Goal: Find specific page/section: Find specific page/section

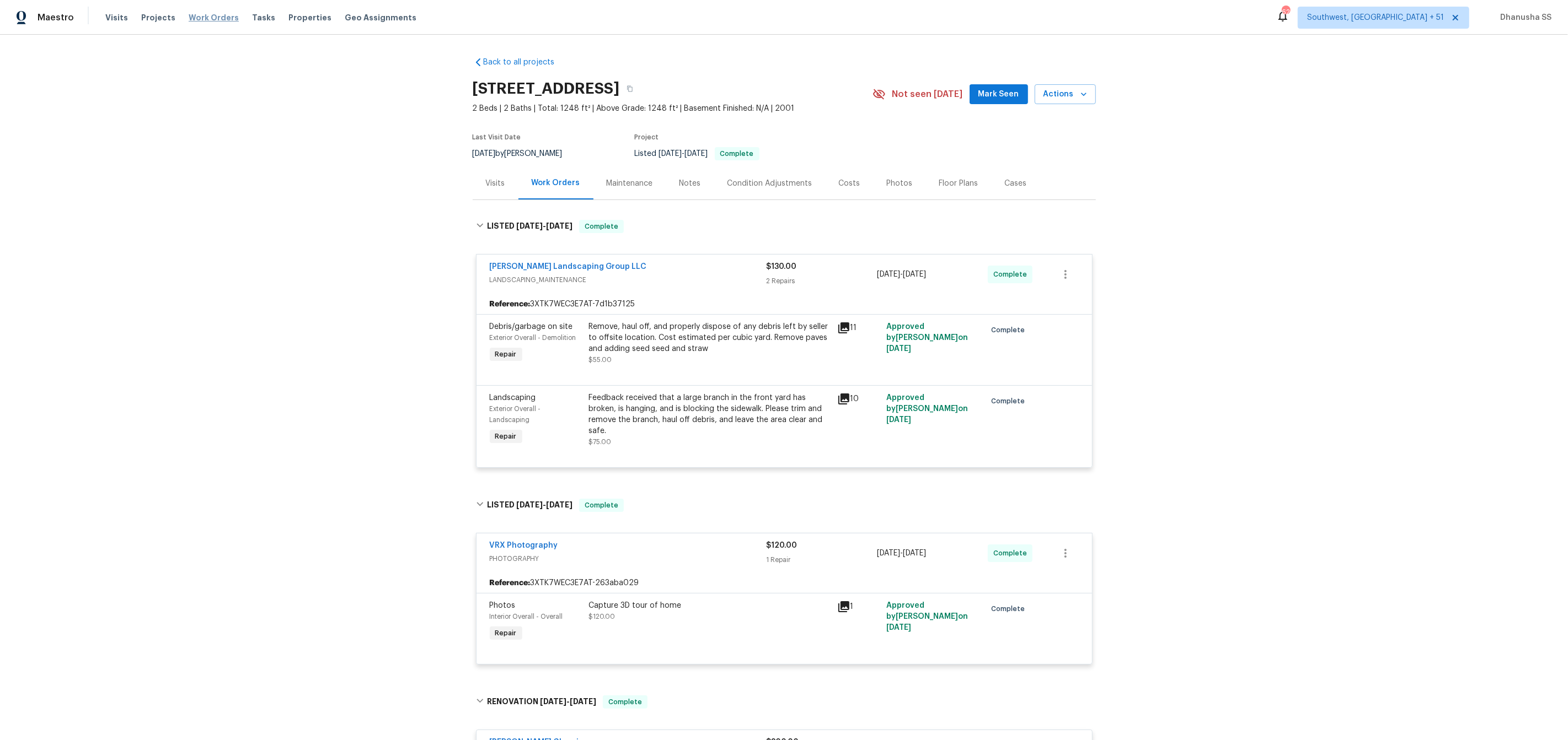
click at [202, 20] on span "Work Orders" at bounding box center [213, 17] width 50 height 11
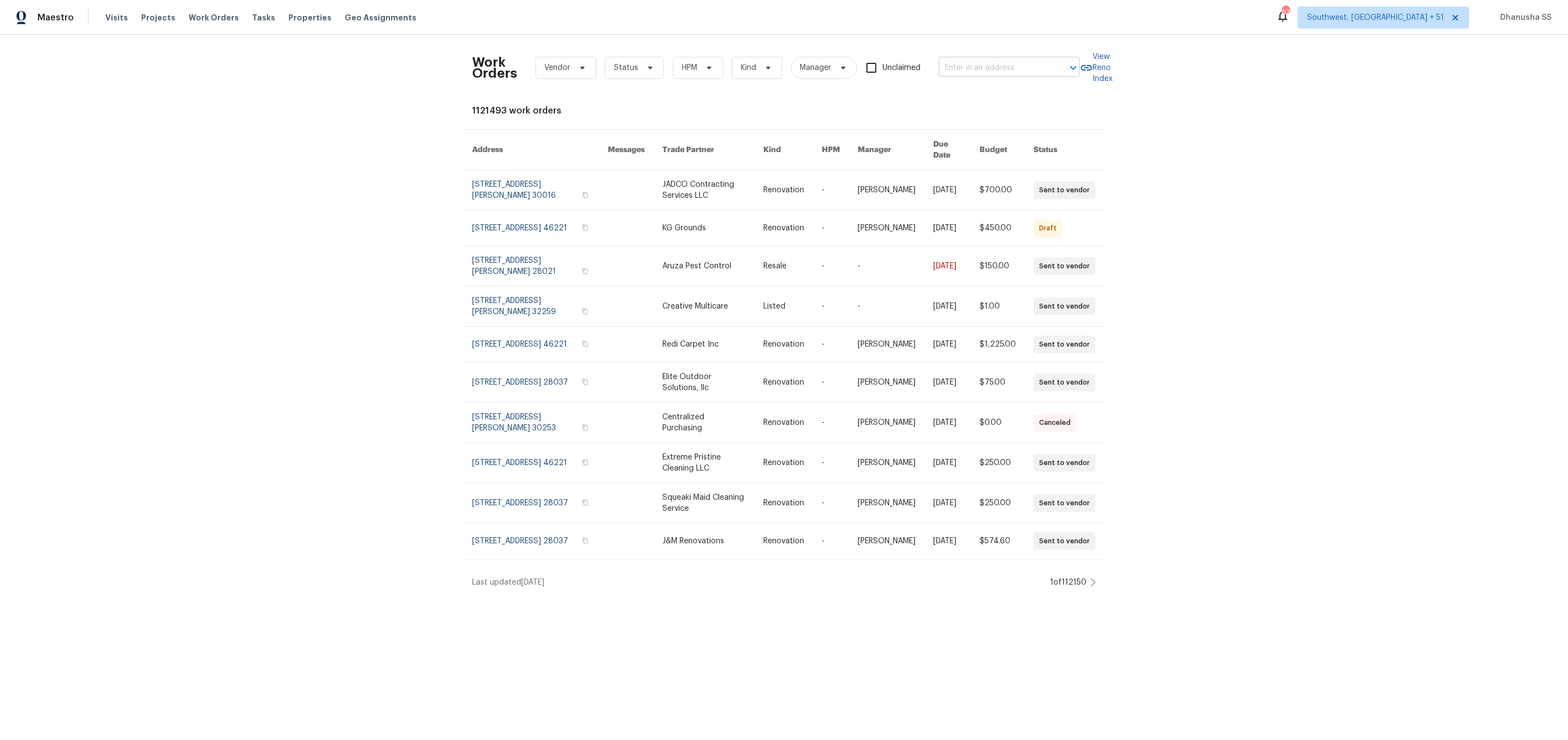
click at [985, 71] on input "text" at bounding box center [994, 68] width 110 height 17
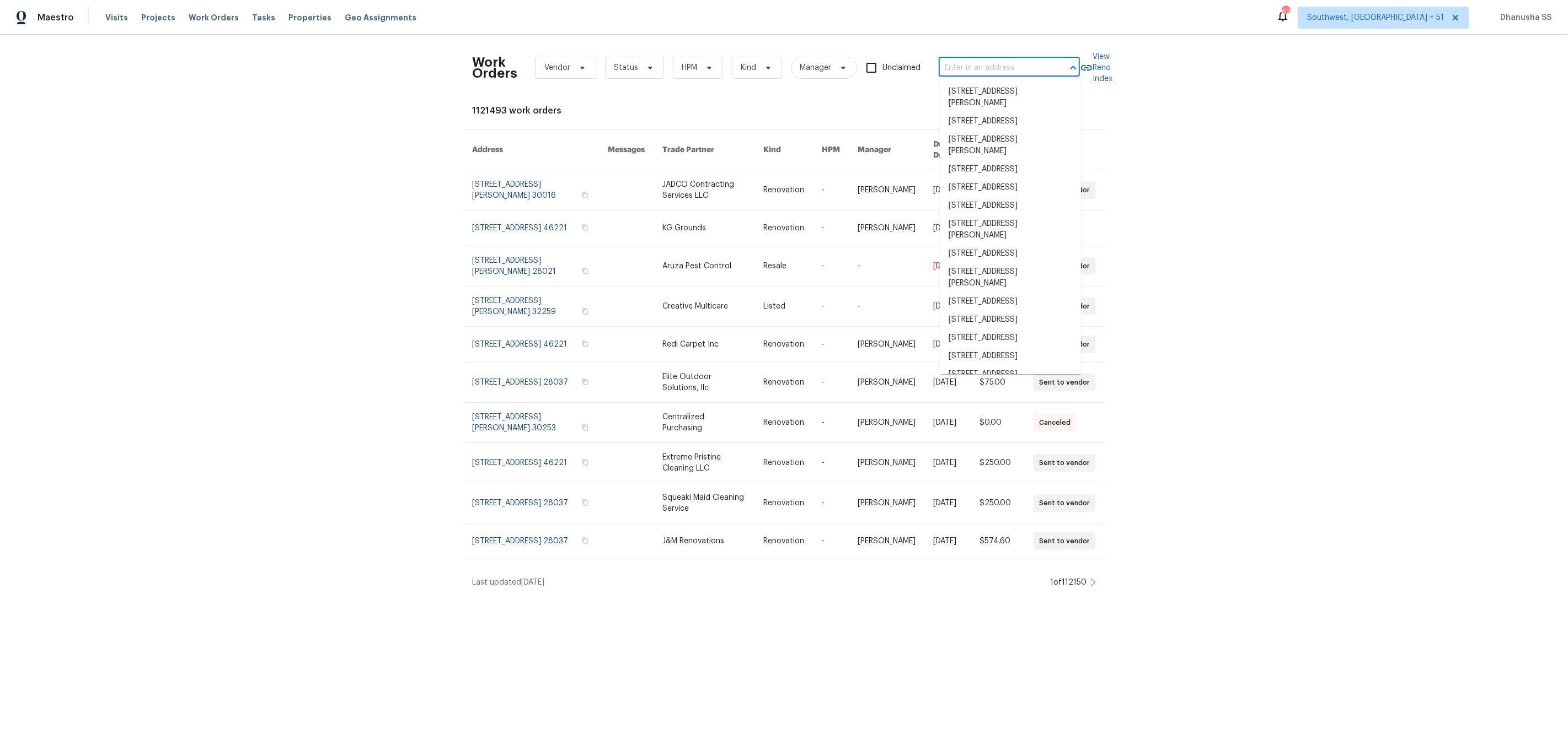
paste input "[STREET_ADDRESS]"
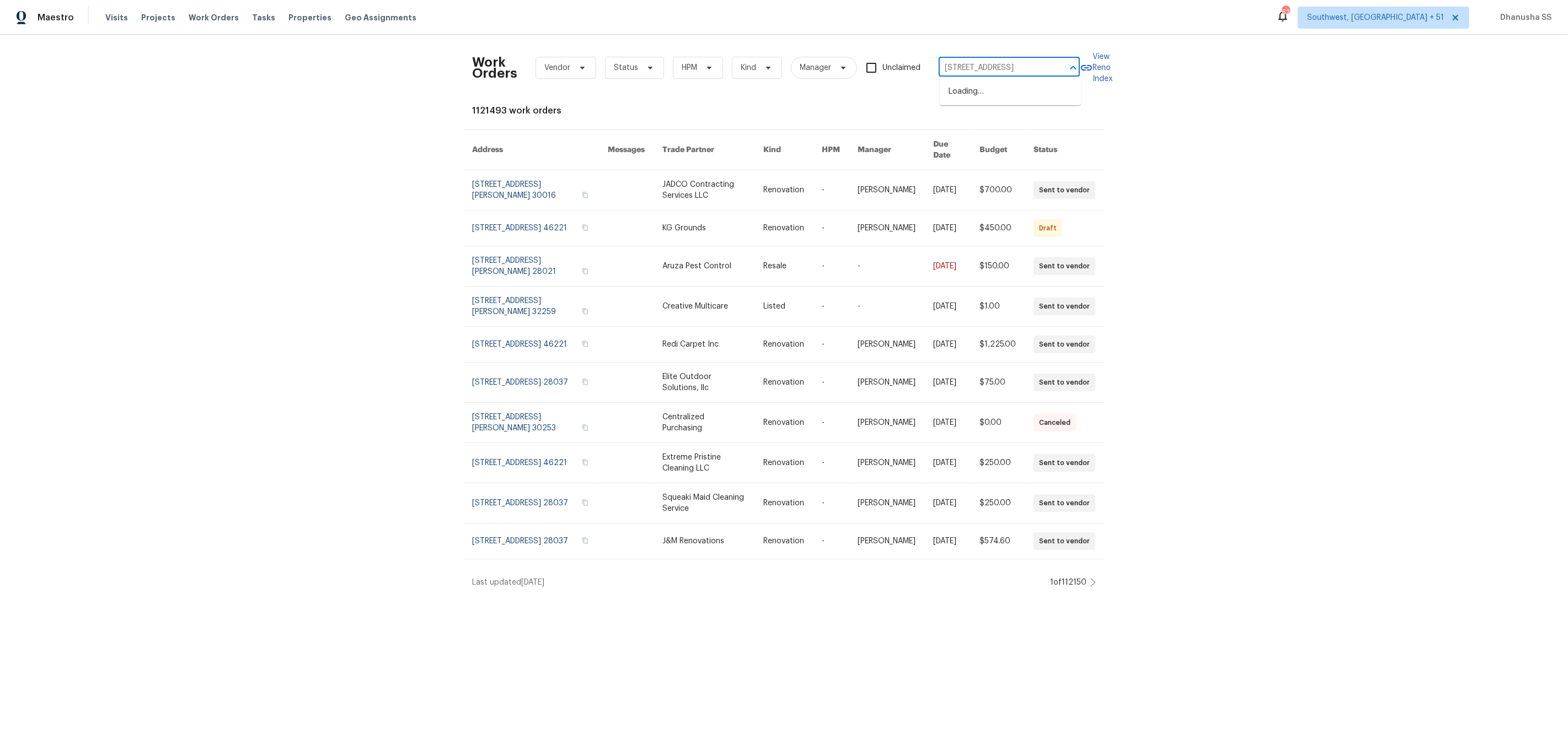
type input "[STREET_ADDRESS]"
click at [1006, 86] on li "[STREET_ADDRESS]" at bounding box center [1011, 92] width 142 height 18
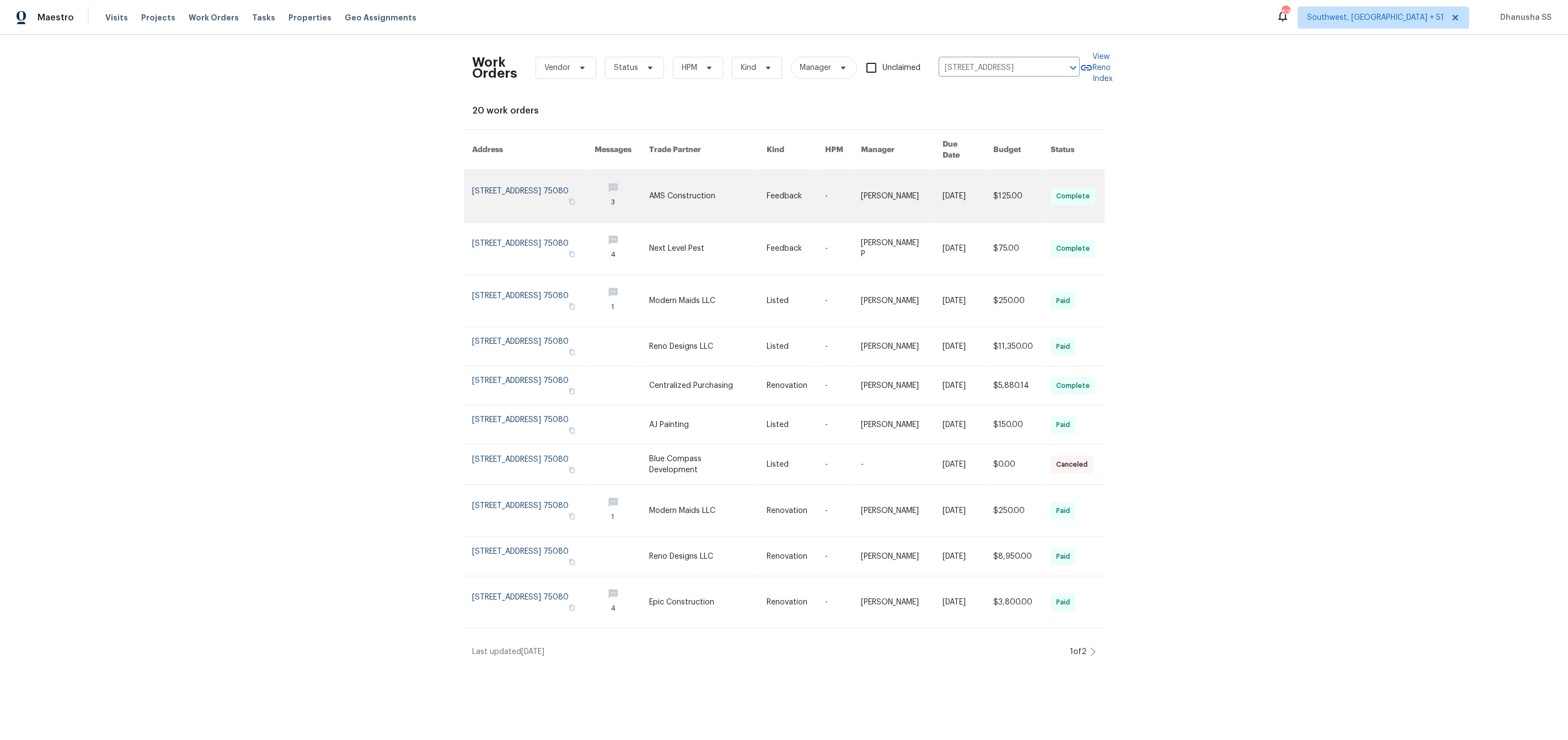
click at [888, 190] on link at bounding box center [902, 197] width 82 height 52
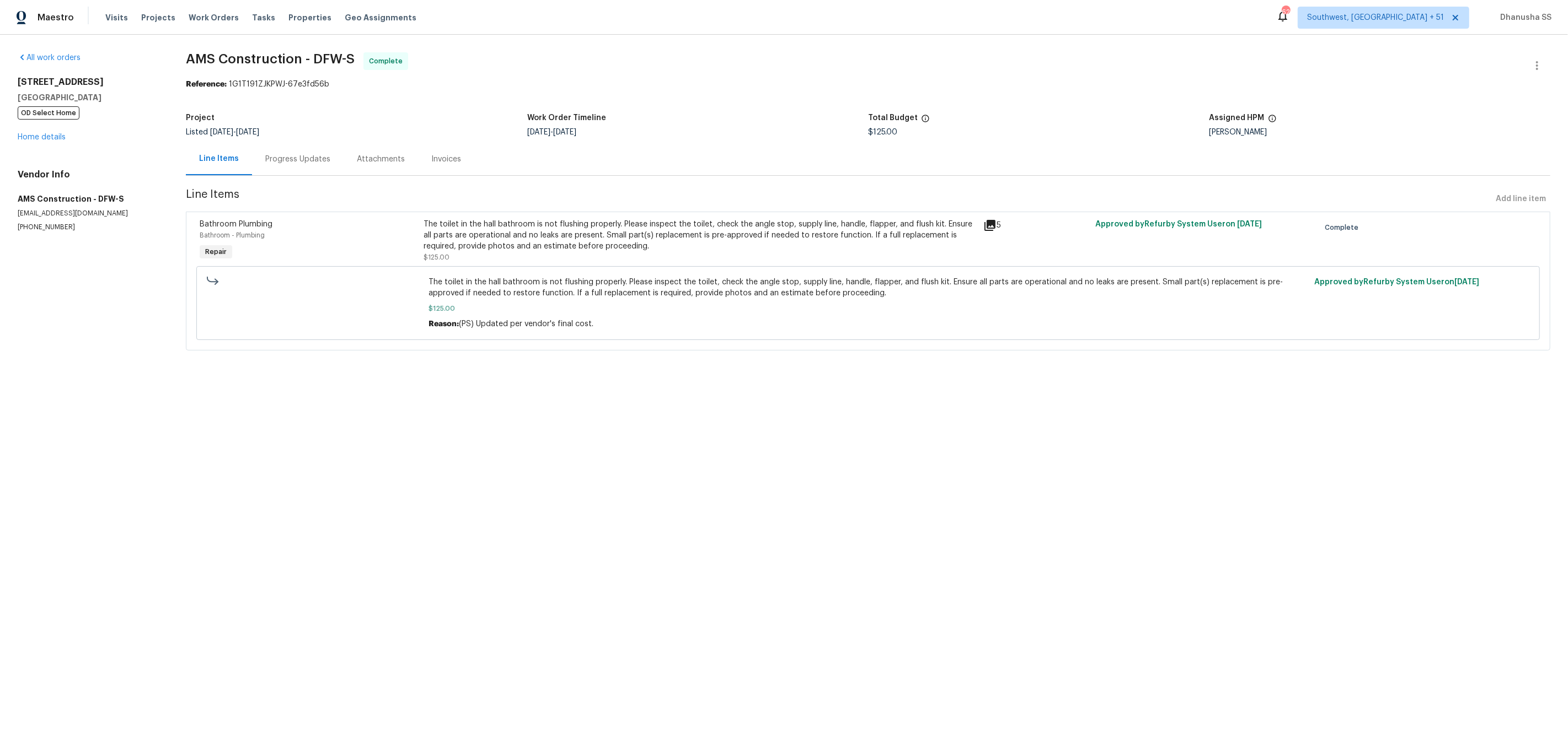
click at [53, 145] on div "All work orders [STREET_ADDRESS][PERSON_NAME] OD Select Home Home details Vendo…" at bounding box center [89, 141] width 142 height 179
click at [52, 137] on link "Home details" at bounding box center [42, 137] width 48 height 7
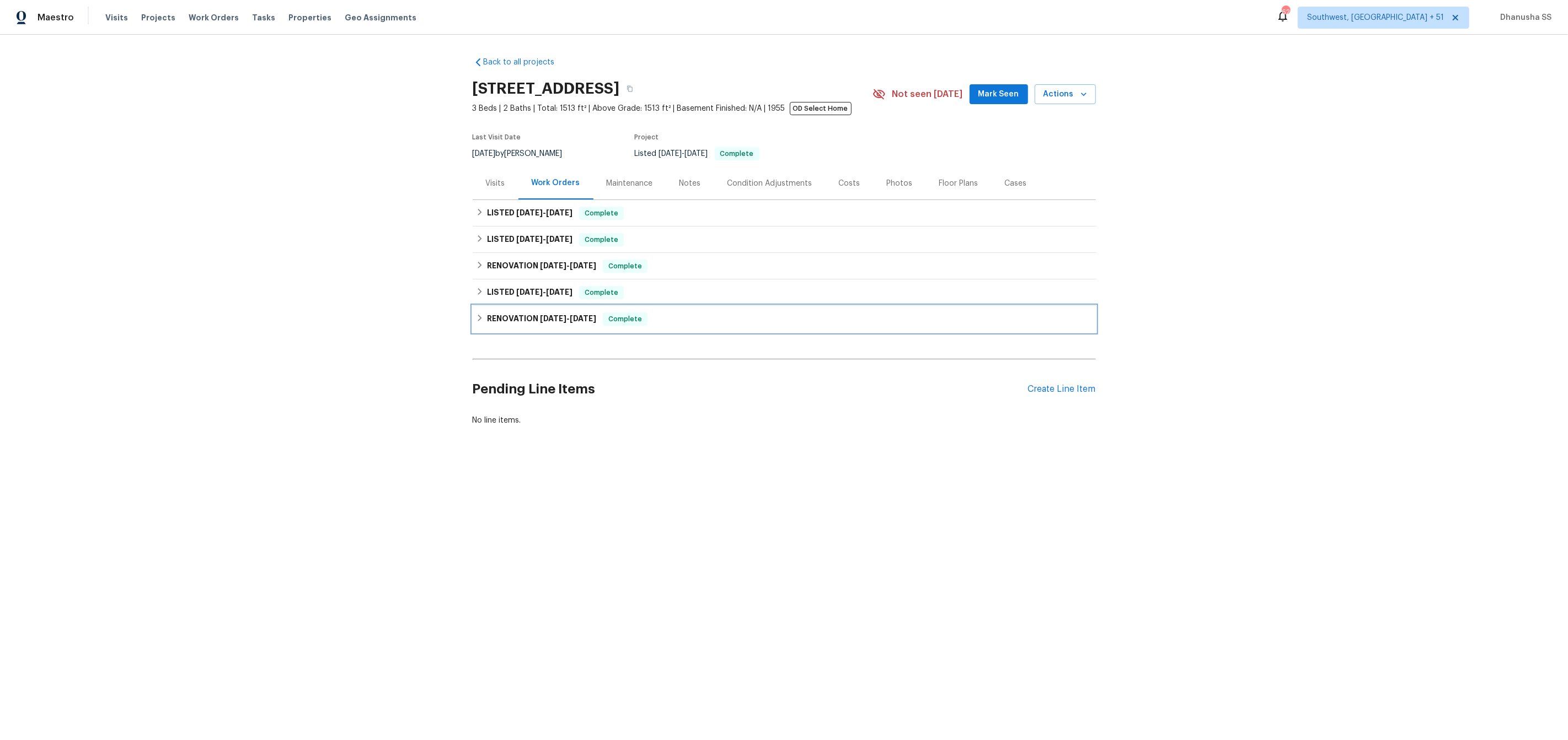
click at [713, 313] on div "RENOVATION [DATE] - [DATE] Complete" at bounding box center [784, 319] width 617 height 13
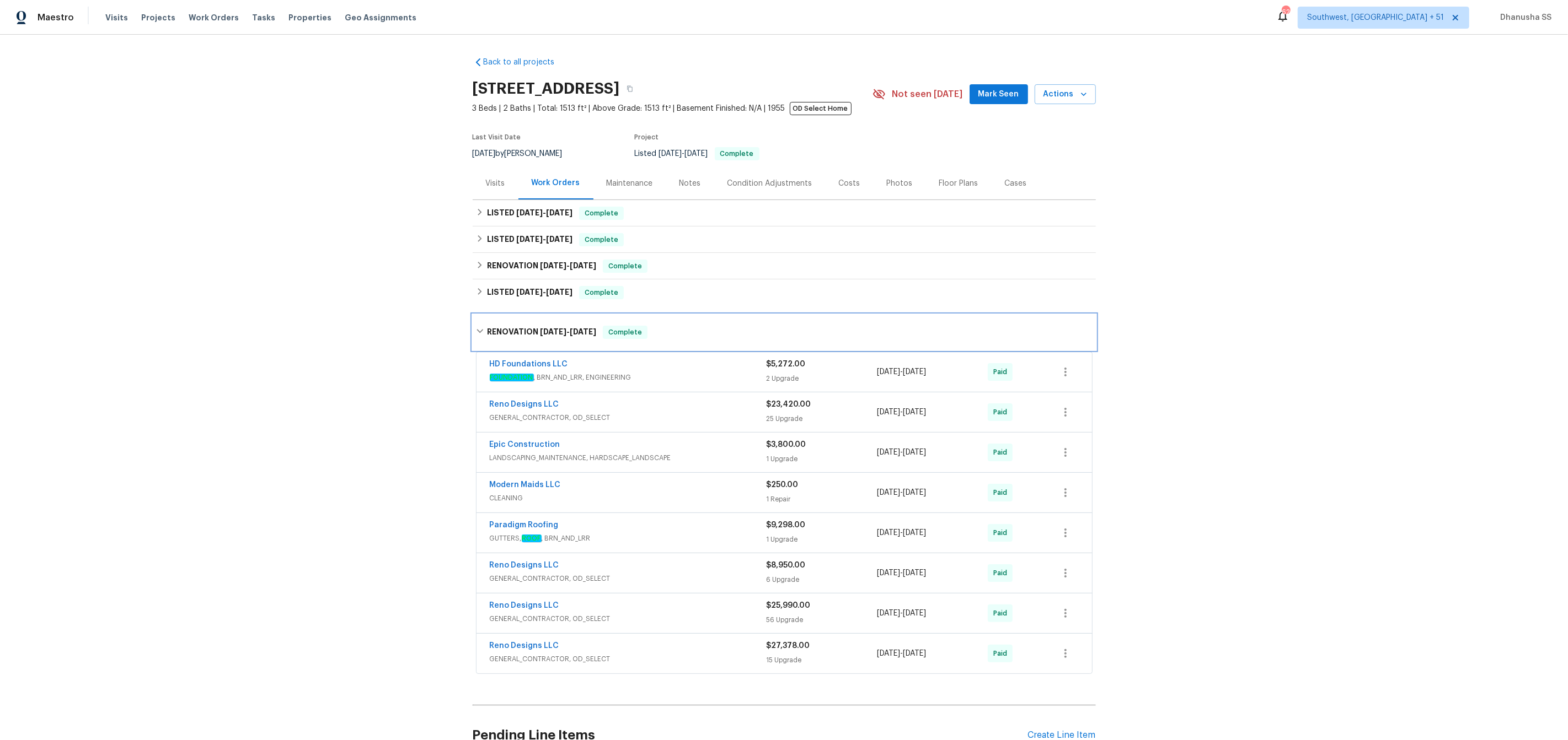
scroll to position [35, 0]
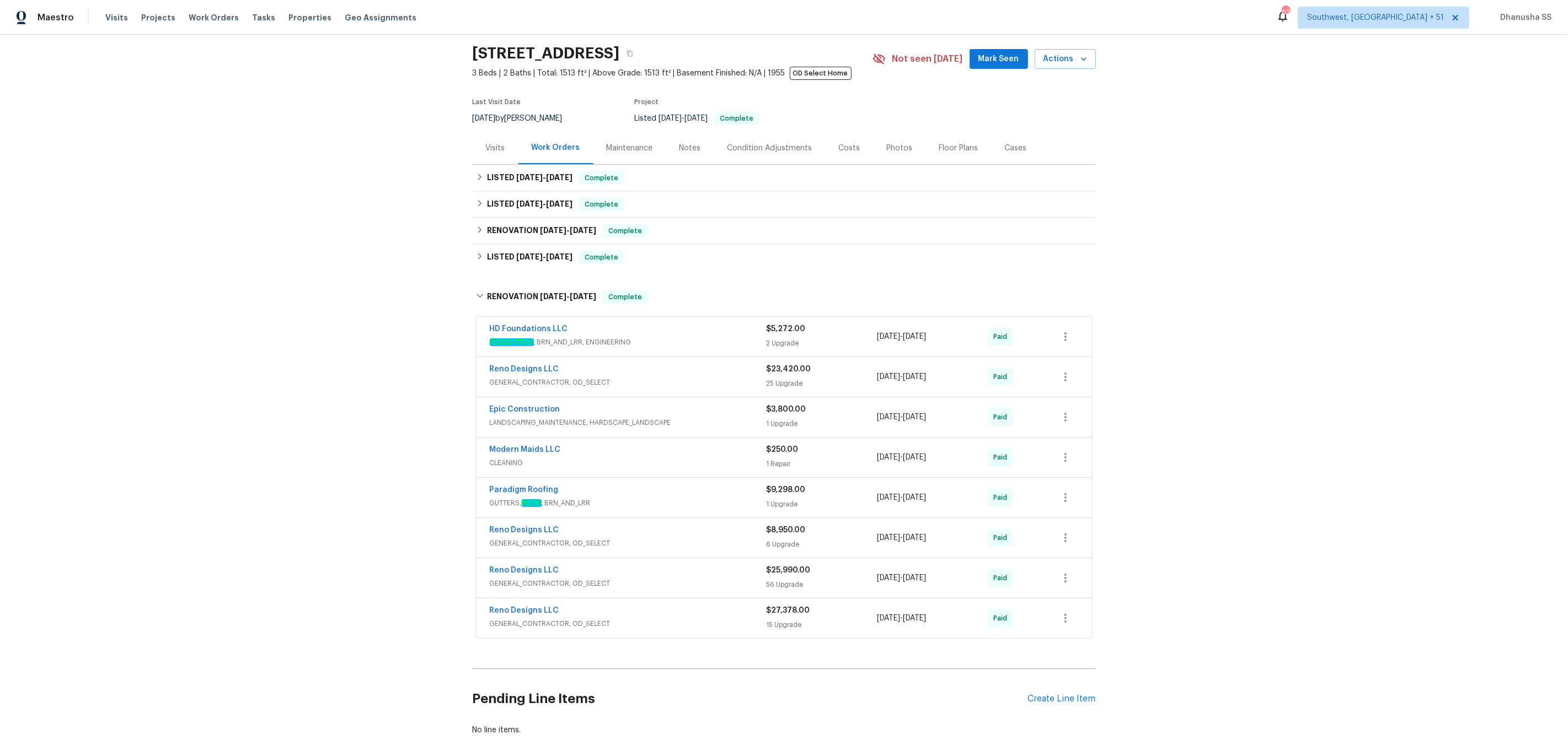
click at [715, 341] on span "FOUNDATION , BRN_AND_LRR, ENGINEERING" at bounding box center [628, 342] width 277 height 11
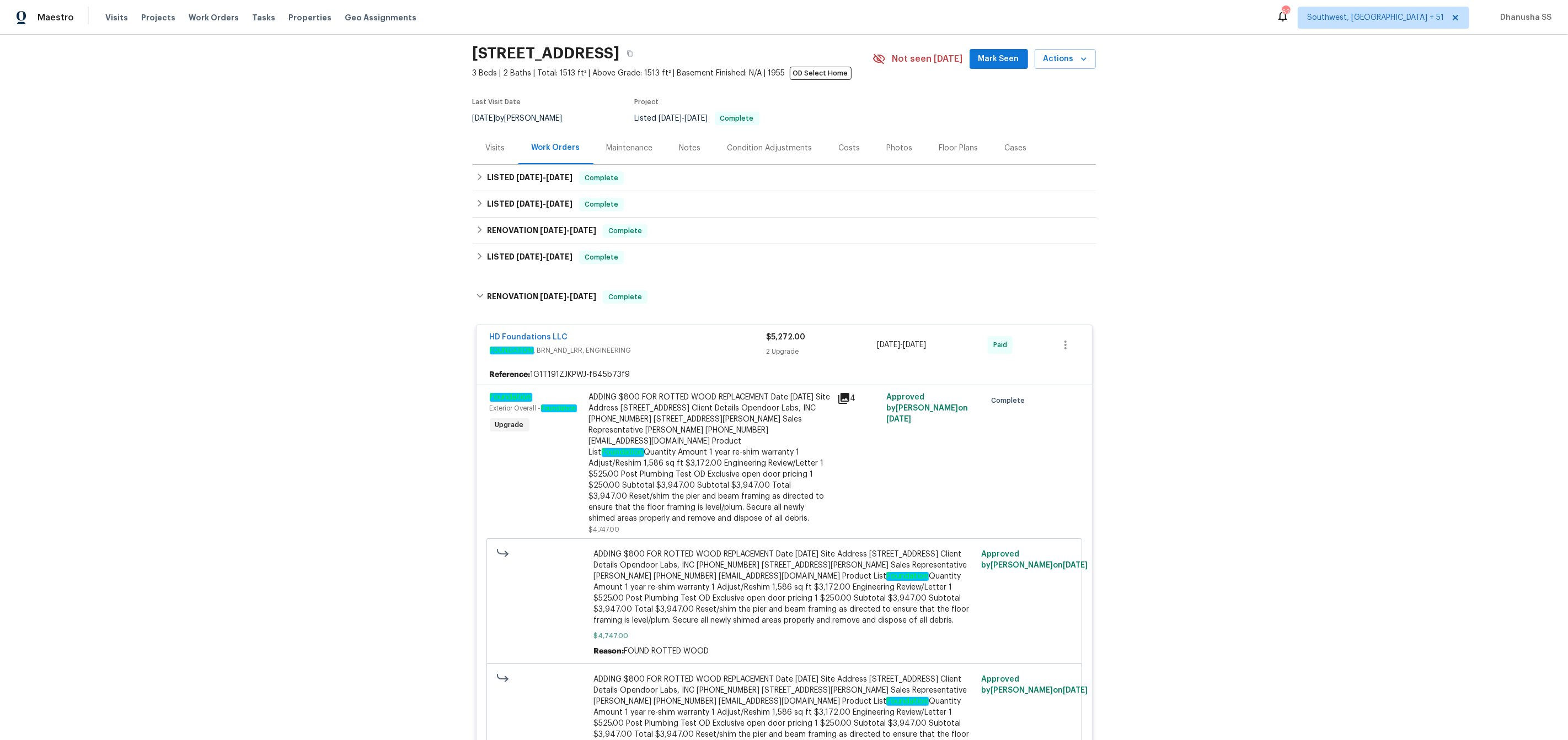
scroll to position [18, 0]
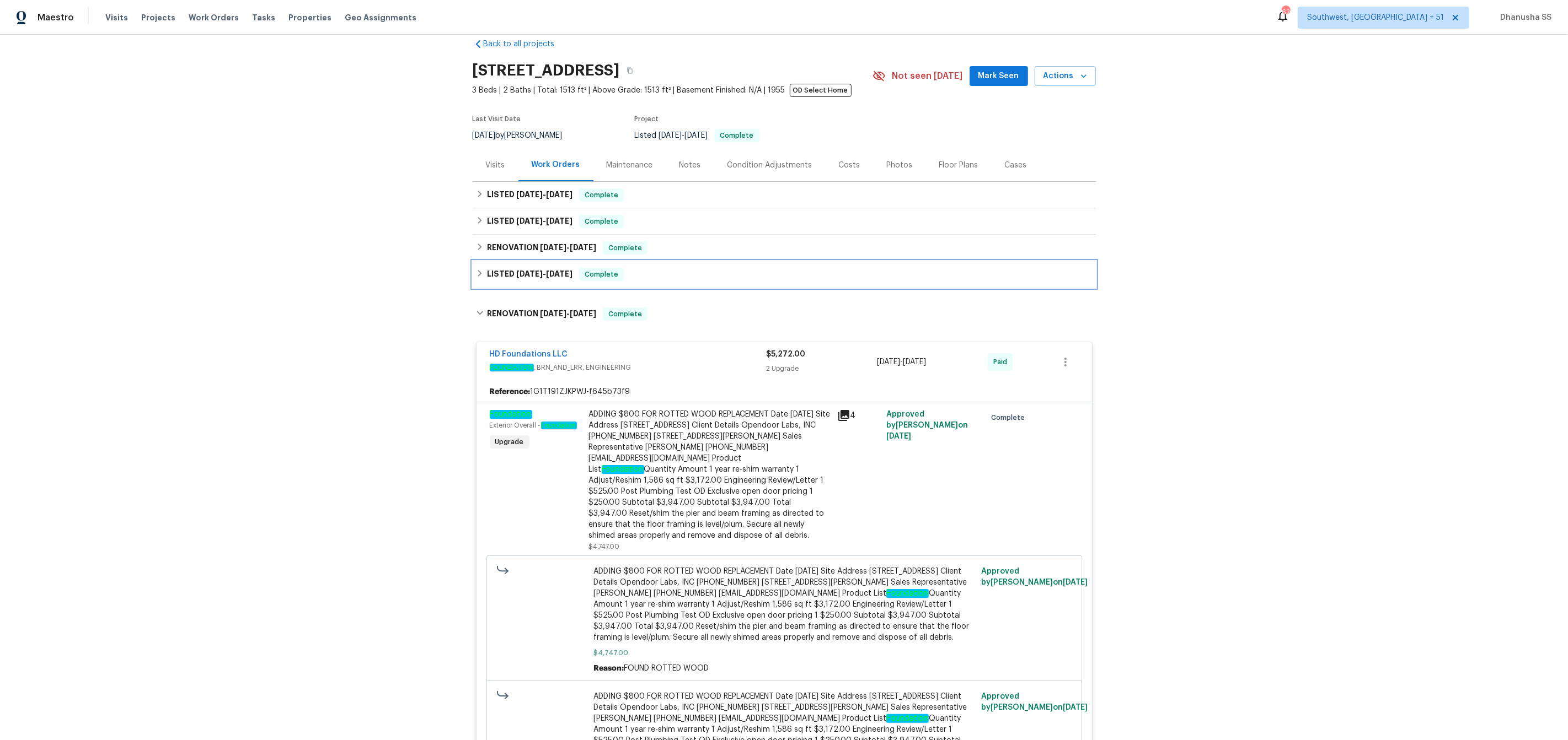
click at [682, 267] on div "LISTED [DATE] - [DATE] Complete" at bounding box center [784, 275] width 623 height 27
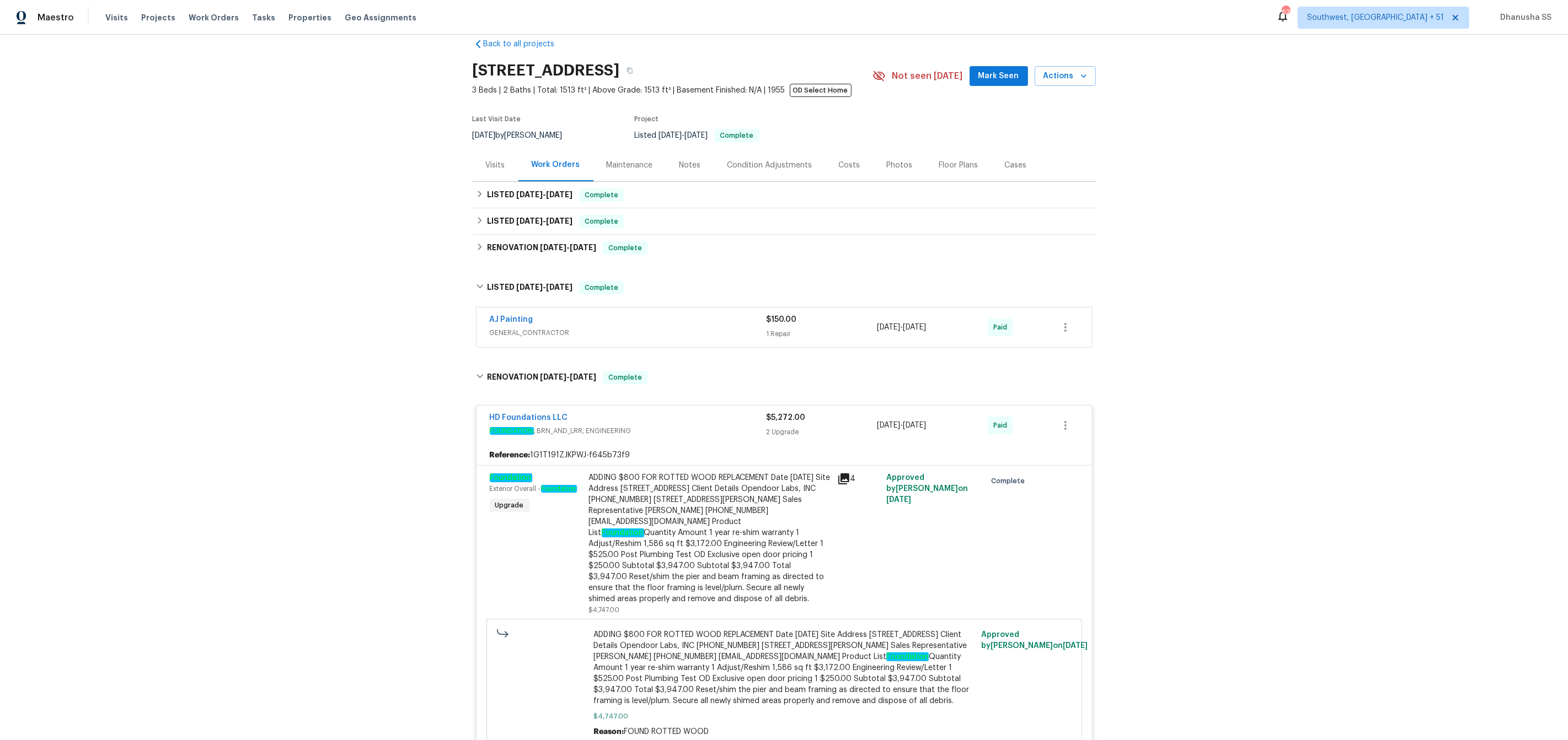
click at [685, 328] on span "GENERAL_CONTRACTOR" at bounding box center [628, 333] width 277 height 11
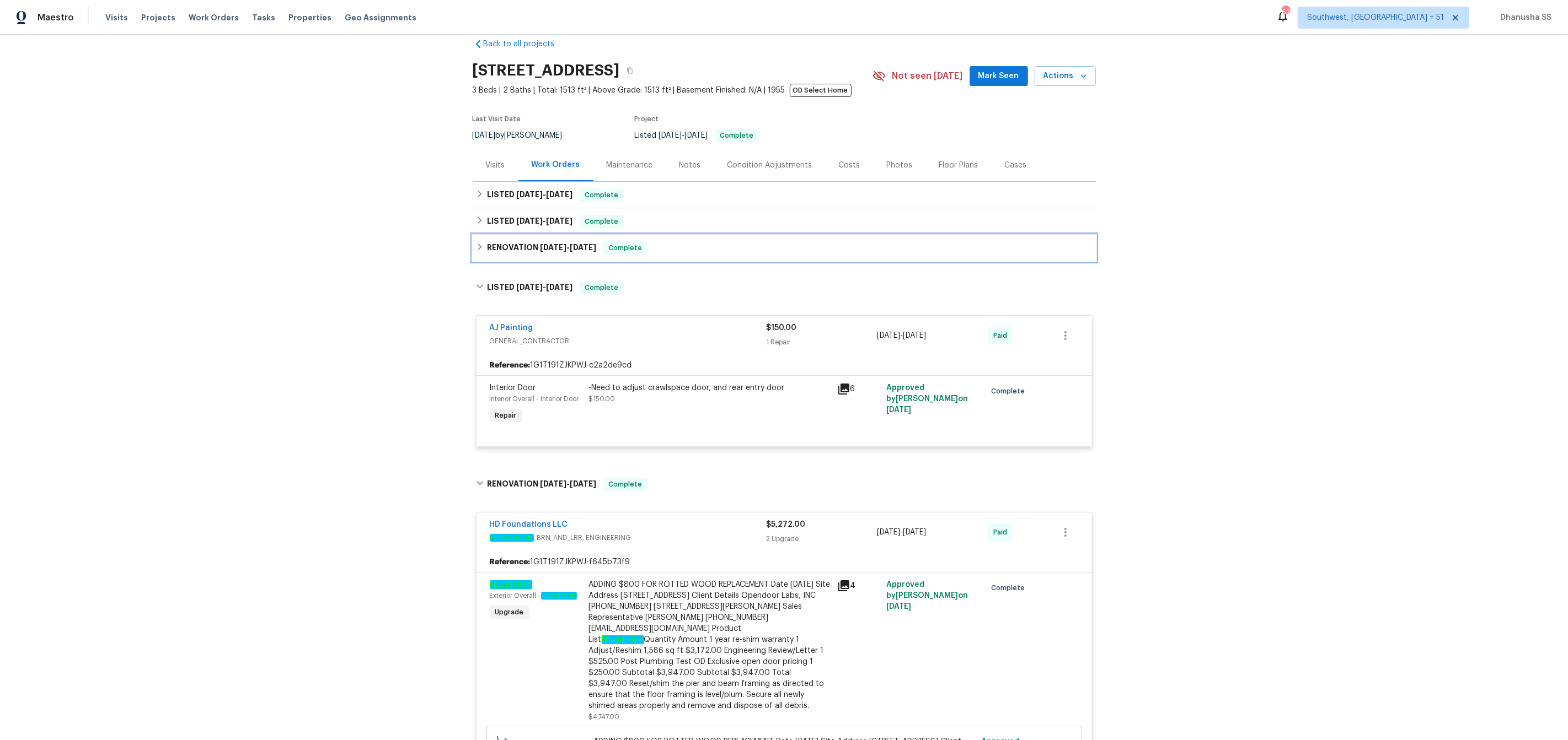
click at [668, 240] on div "RENOVATION [DATE] - [DATE] Complete" at bounding box center [784, 248] width 623 height 27
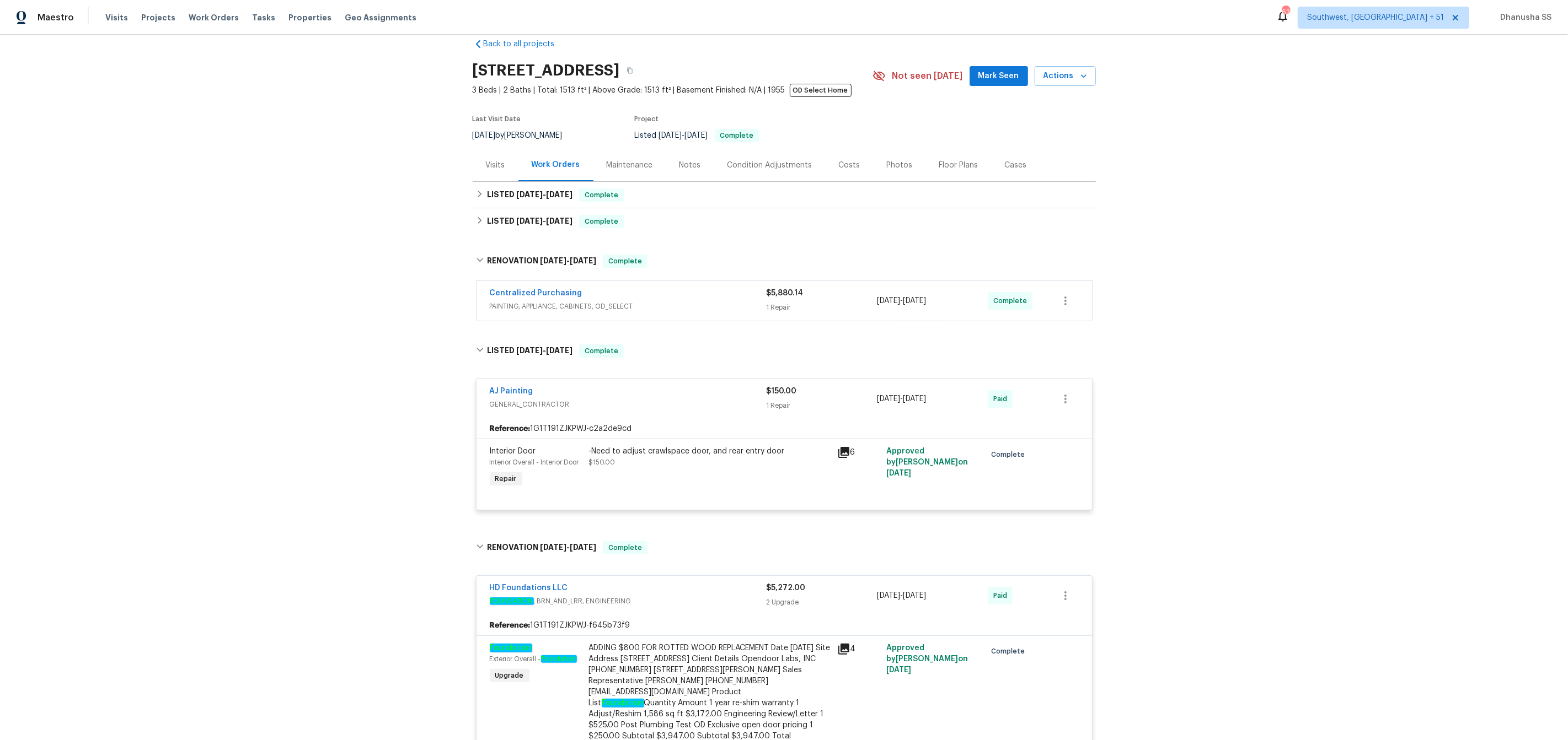
click at [704, 305] on span "PAINTING, APPLIANCE, CABINETS, OD_SELECT" at bounding box center [628, 306] width 277 height 11
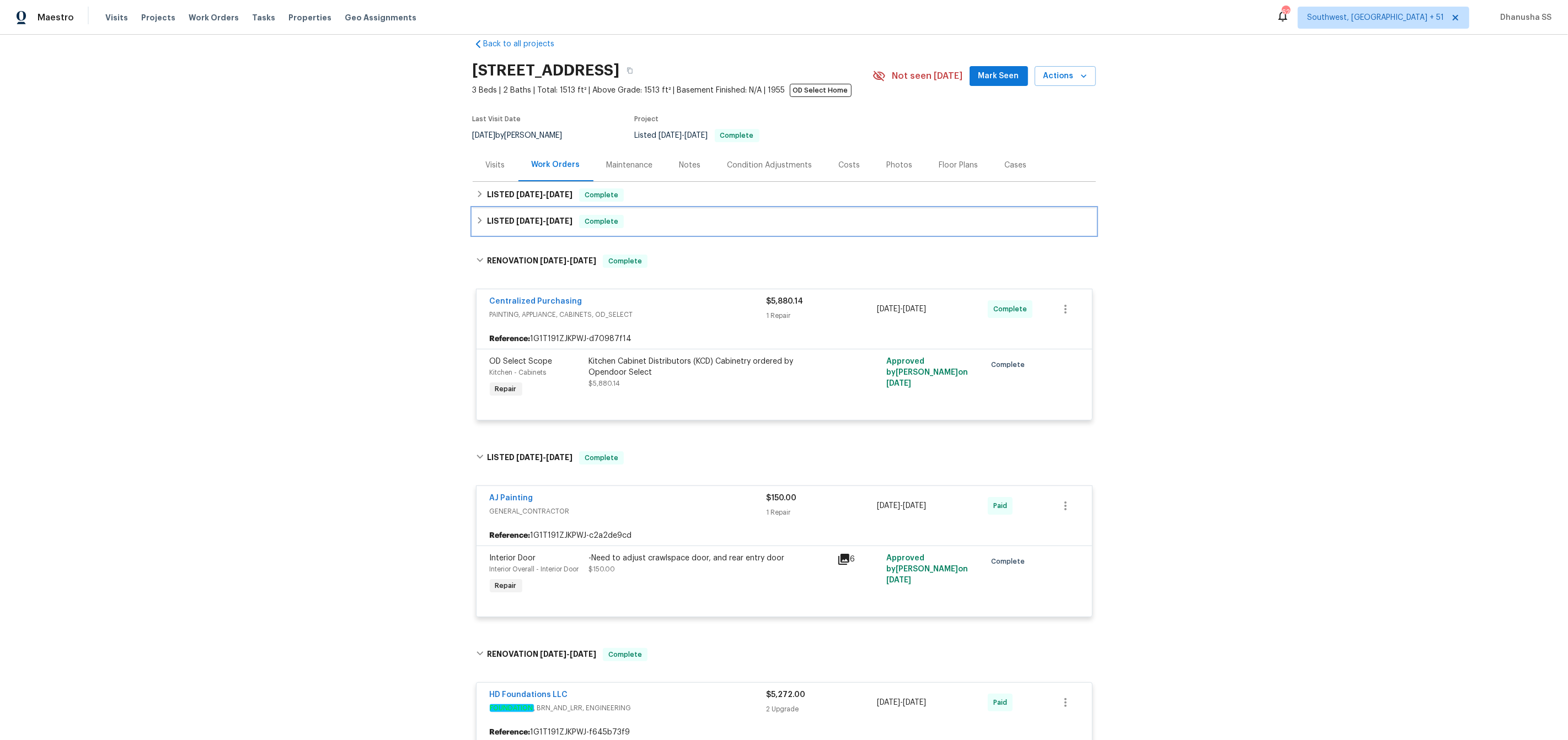
click at [652, 218] on div "LISTED [DATE] - [DATE] Complete" at bounding box center [784, 222] width 617 height 13
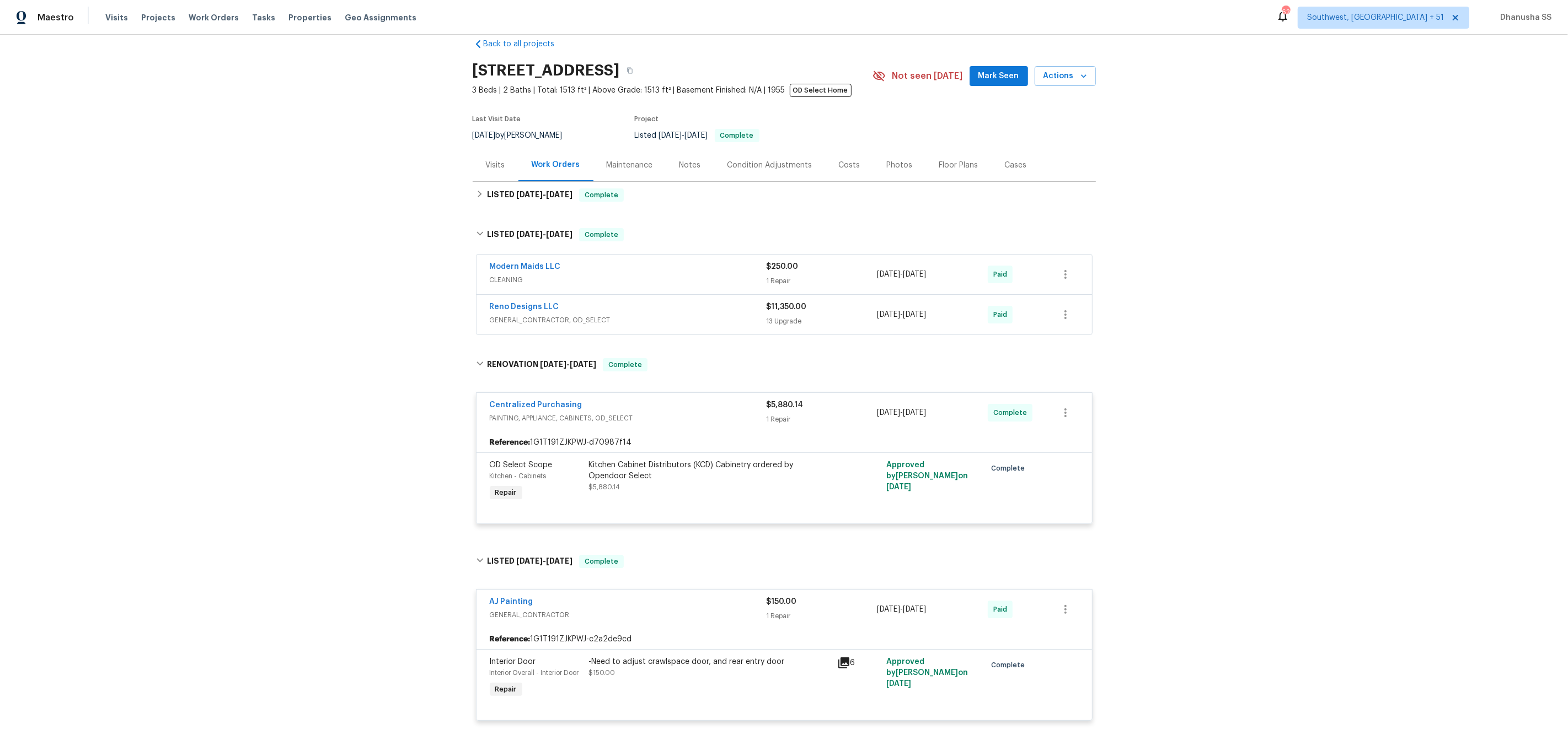
click at [691, 314] on div "Reno Designs LLC" at bounding box center [628, 308] width 277 height 13
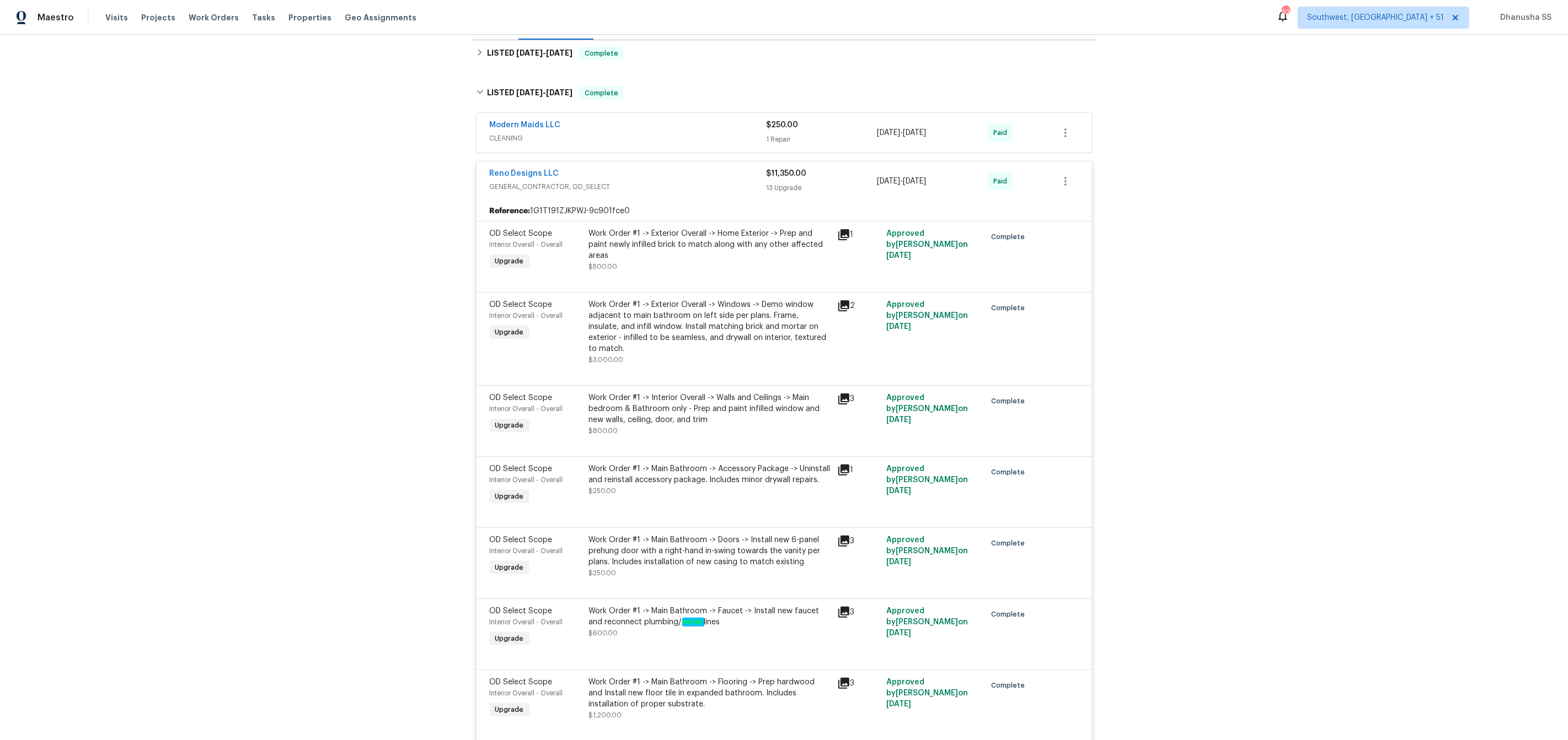
scroll to position [86, 0]
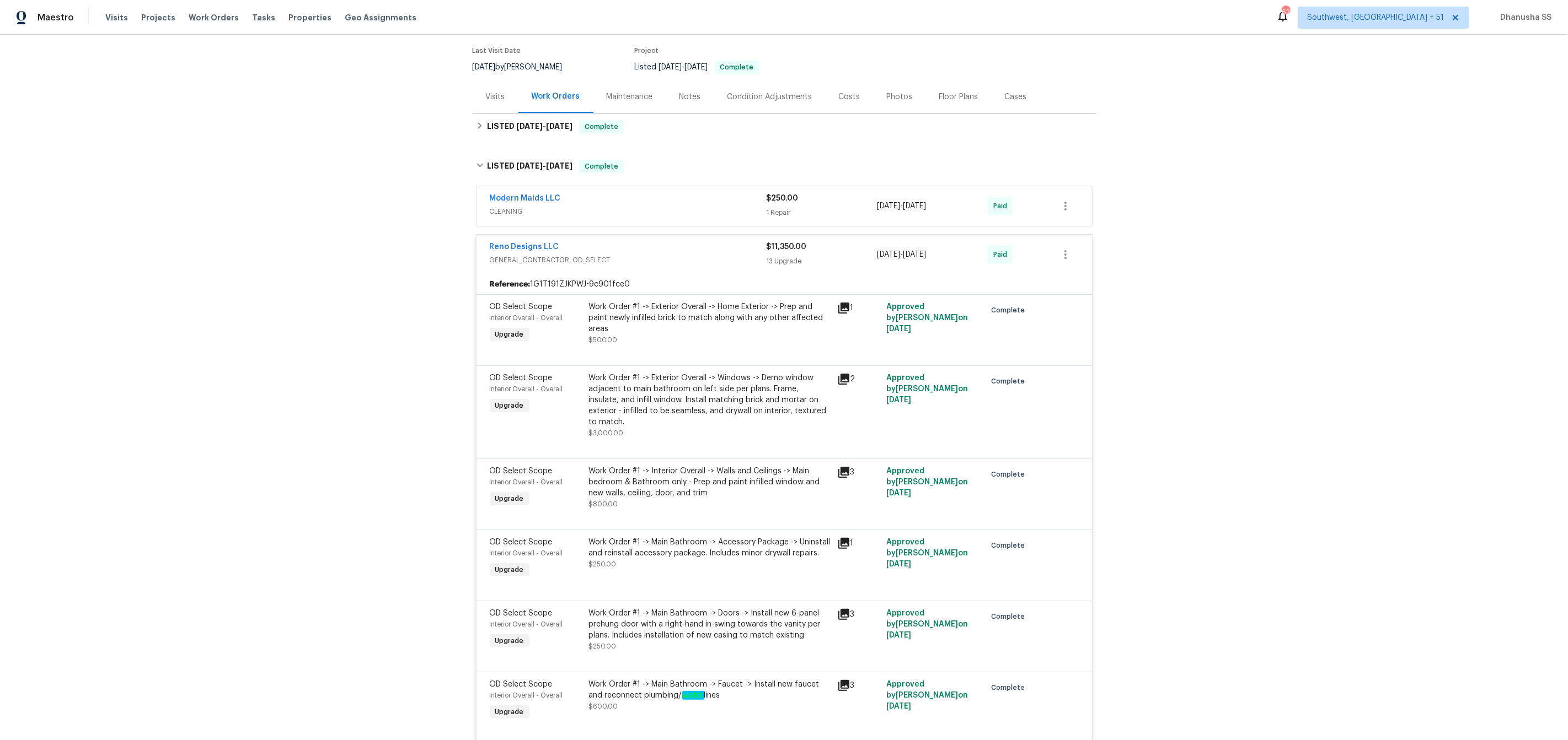
click at [724, 208] on span "CLEANING" at bounding box center [628, 211] width 277 height 11
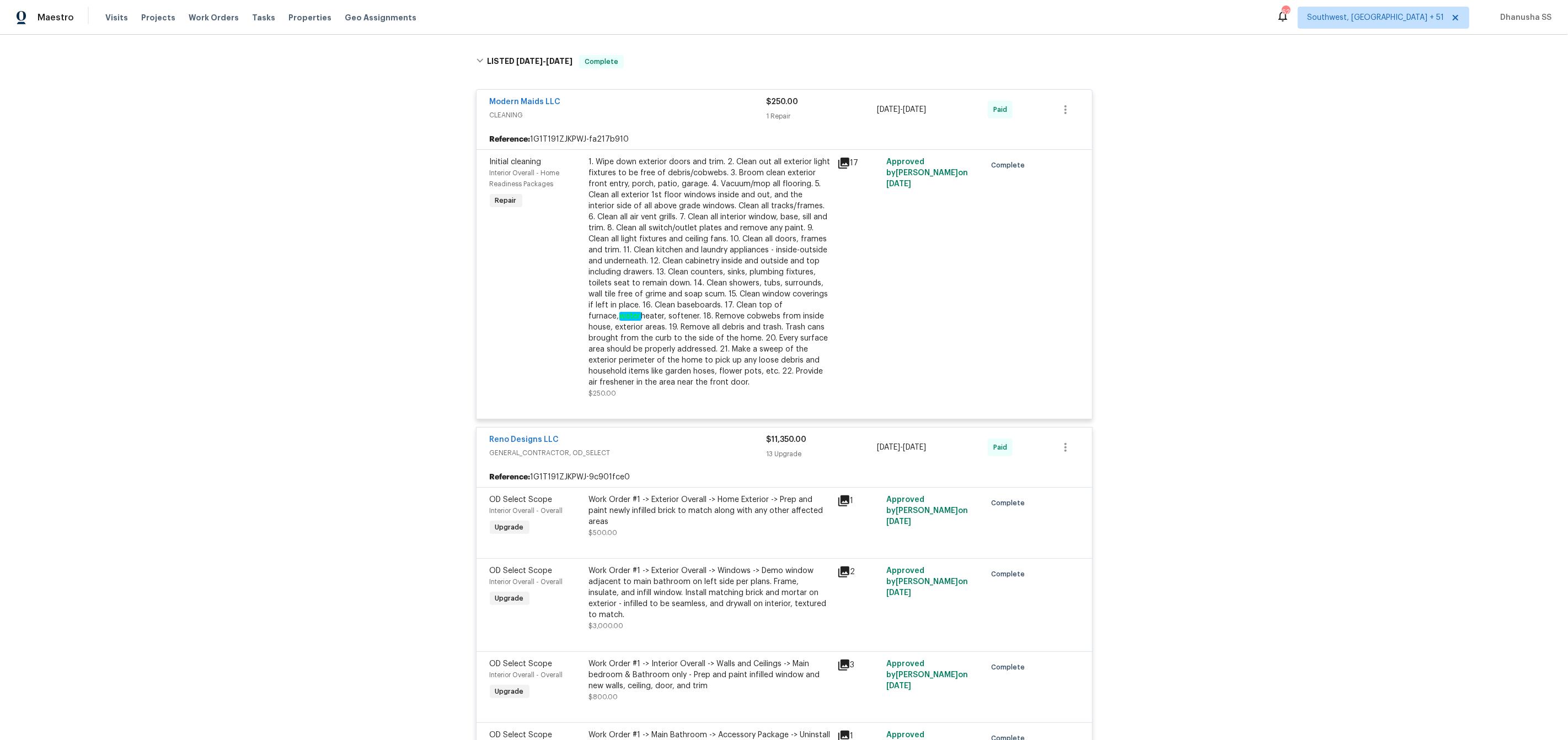
scroll to position [0, 0]
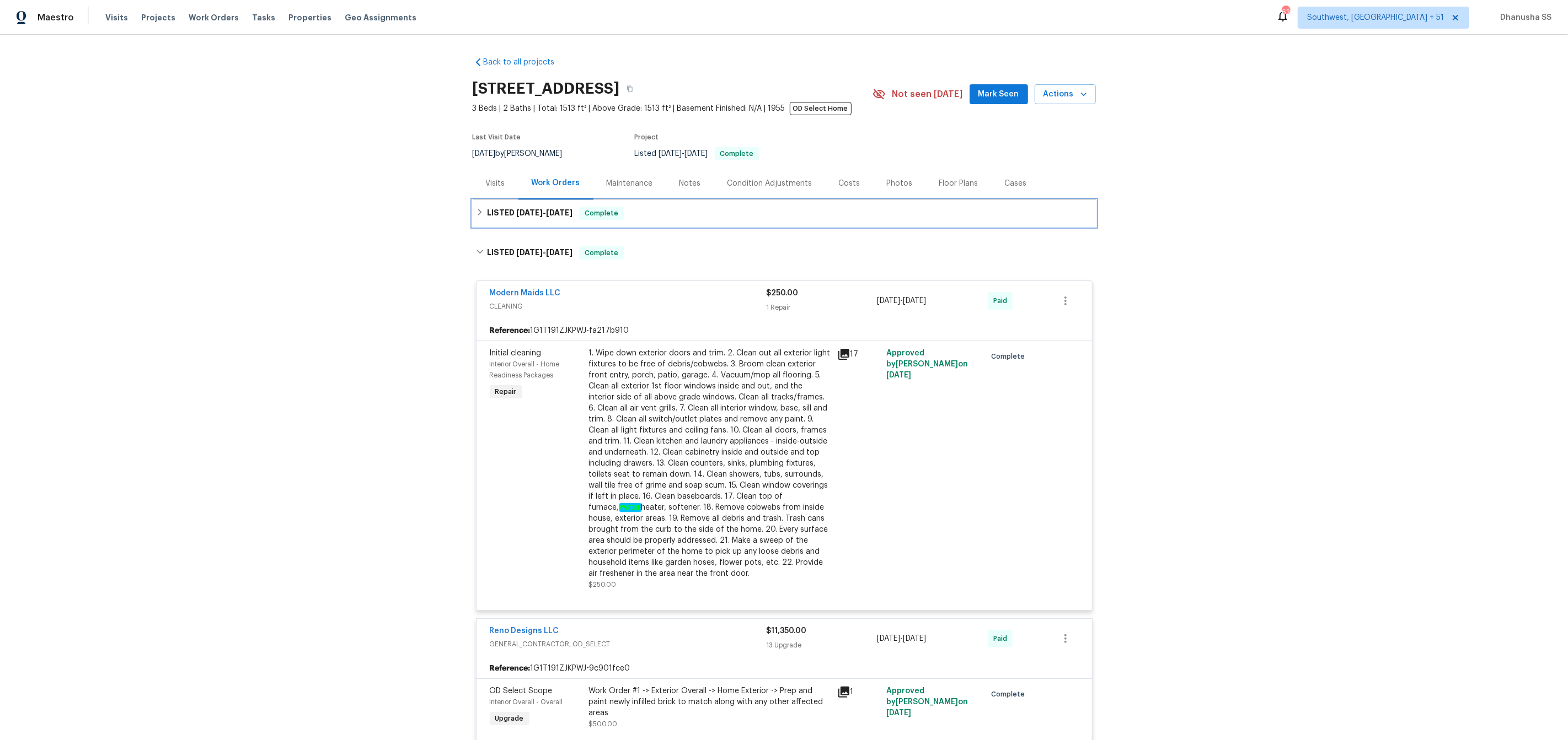
click at [681, 214] on div "LISTED [DATE] - [DATE] Complete" at bounding box center [784, 214] width 617 height 13
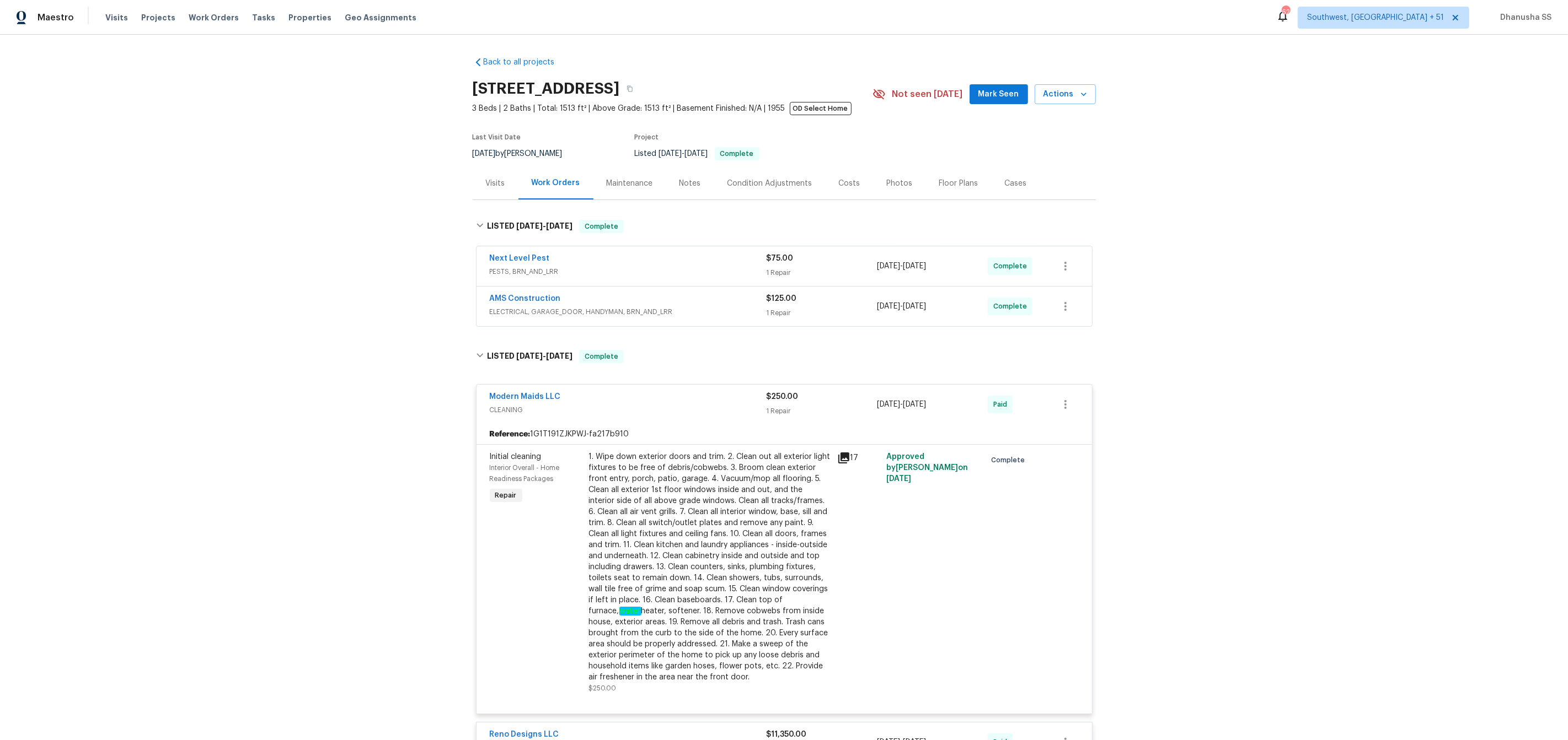
click at [732, 307] on div "AMS Construction" at bounding box center [628, 300] width 277 height 13
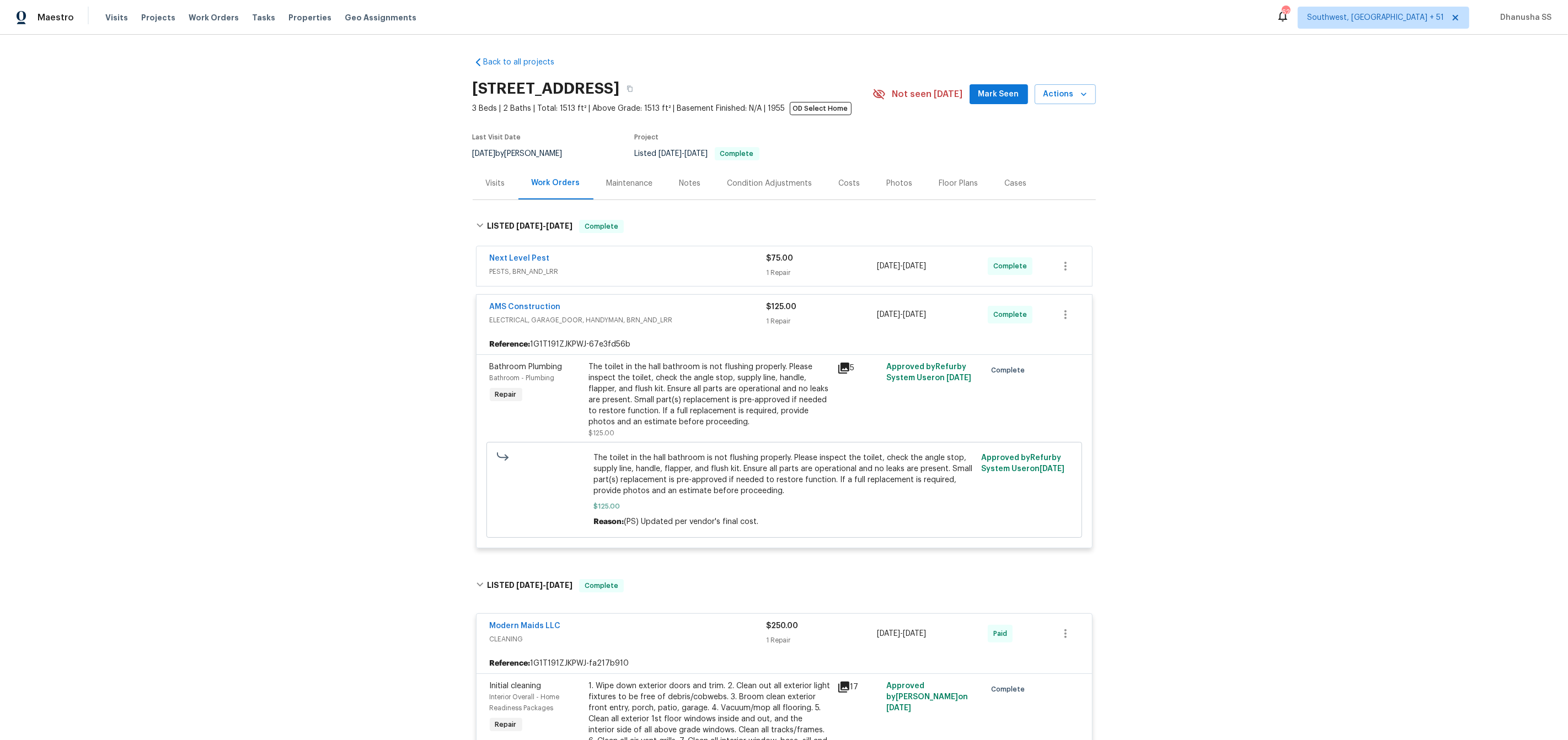
click at [685, 270] on span "PESTS, BRN_AND_LRR" at bounding box center [628, 272] width 277 height 11
